Goal: Task Accomplishment & Management: Use online tool/utility

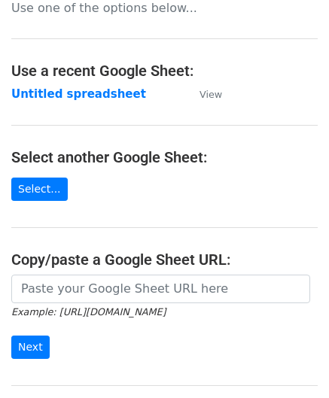
scroll to position [151, 0]
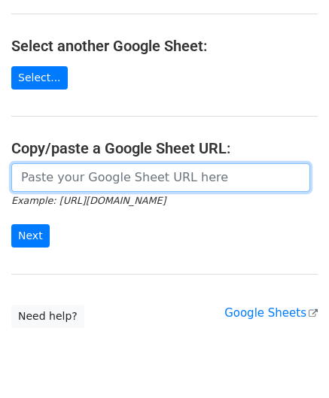
click at [62, 181] on input "url" at bounding box center [160, 177] width 299 height 29
paste input "[URL][DOMAIN_NAME]"
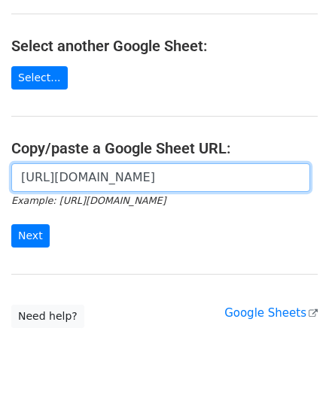
scroll to position [0, 319]
type input "[URL][DOMAIN_NAME]"
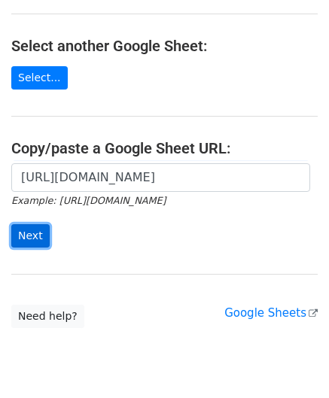
click at [29, 228] on input "Next" at bounding box center [30, 235] width 38 height 23
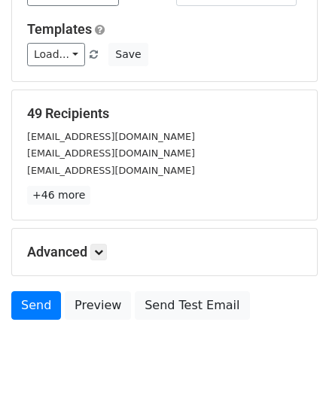
scroll to position [151, 0]
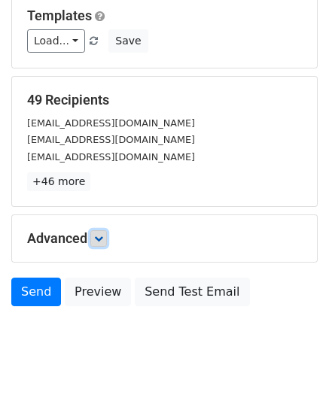
click at [107, 241] on link at bounding box center [98, 238] width 17 height 17
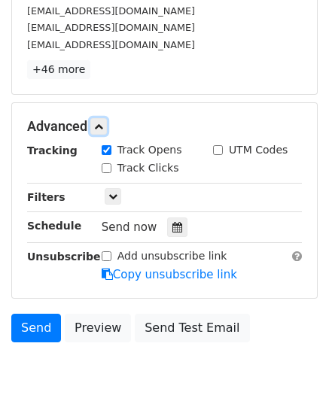
scroll to position [301, 0]
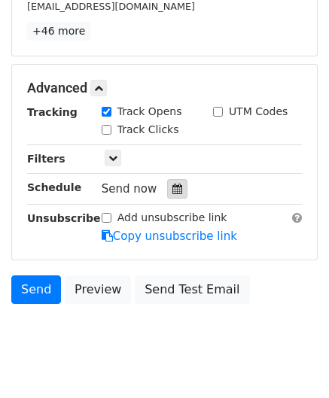
click at [172, 189] on icon at bounding box center [177, 189] width 10 height 11
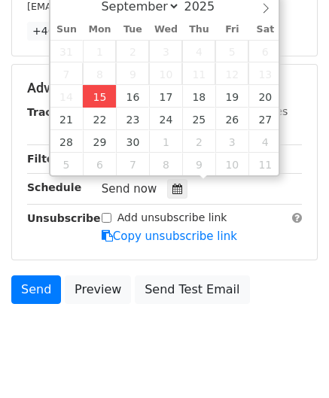
type input "[DATE] 12:00"
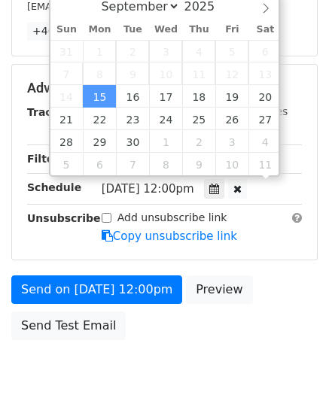
scroll to position [0, 0]
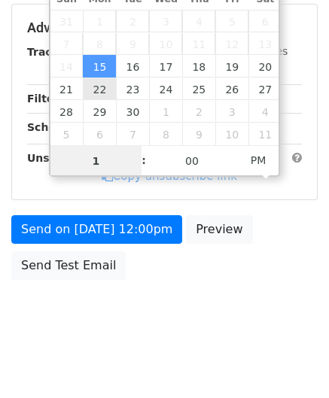
type input "11"
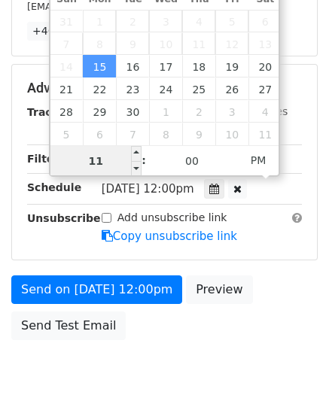
drag, startPoint x: 110, startPoint y: 154, endPoint x: 56, endPoint y: 160, distance: 54.6
click at [56, 160] on input "11" at bounding box center [96, 161] width 92 height 30
type input "[DATE] 11:00"
click at [255, 158] on span "PM" at bounding box center [258, 160] width 41 height 30
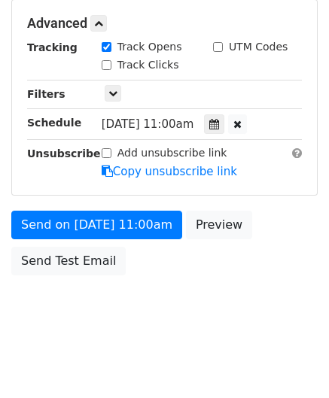
scroll to position [366, 0]
